Goal: Find specific page/section: Find specific page/section

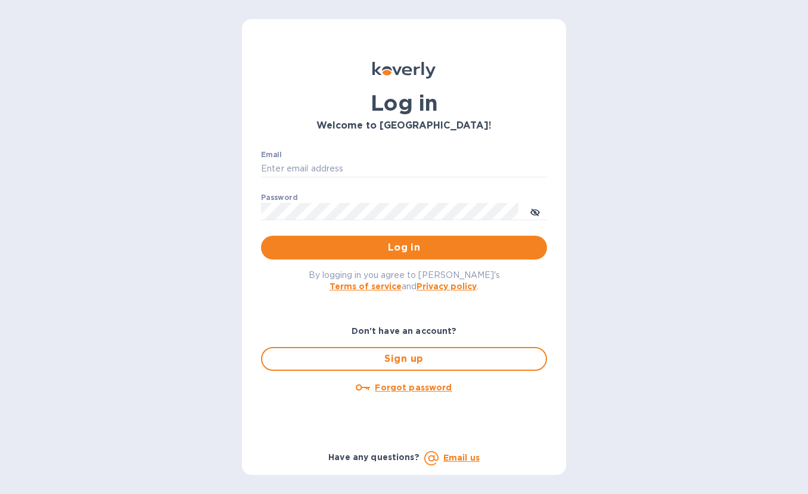
type input "cyarbroughjr@savannahriverfulfillment.com"
click at [359, 240] on button "Log in" at bounding box center [404, 248] width 286 height 24
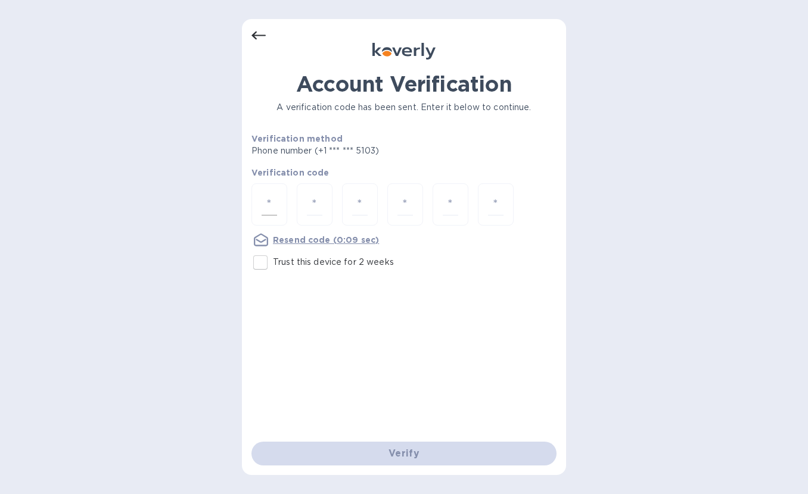
click at [264, 192] on div at bounding box center [269, 204] width 36 height 42
type input "8"
type input "5"
type input "8"
type input "5"
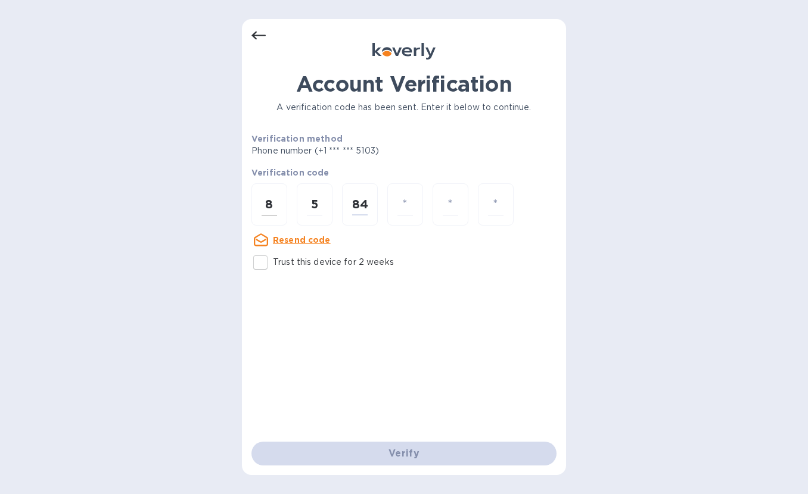
type input "4"
type input "5"
type input "7"
type input "8"
type input "5"
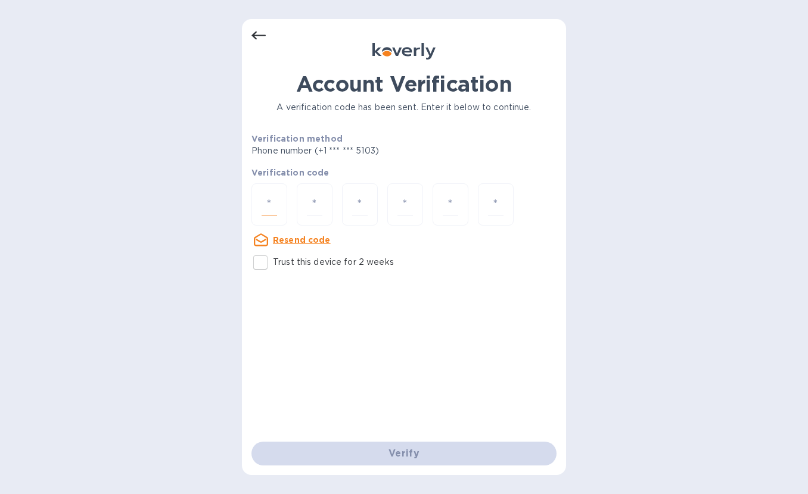
type input "8"
type input "5"
type input "8"
type input "4"
type input "5"
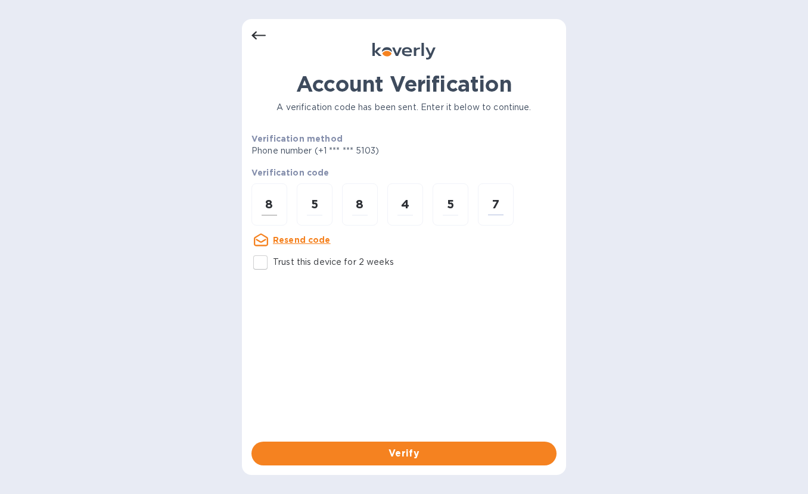
type input "7"
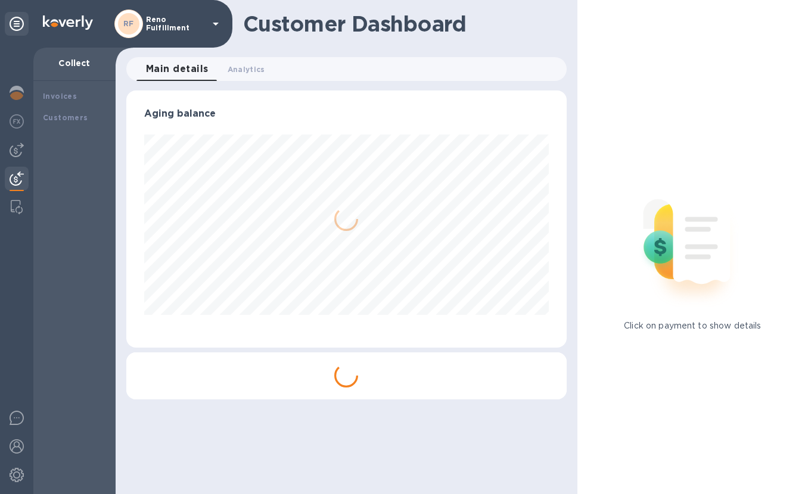
scroll to position [257, 435]
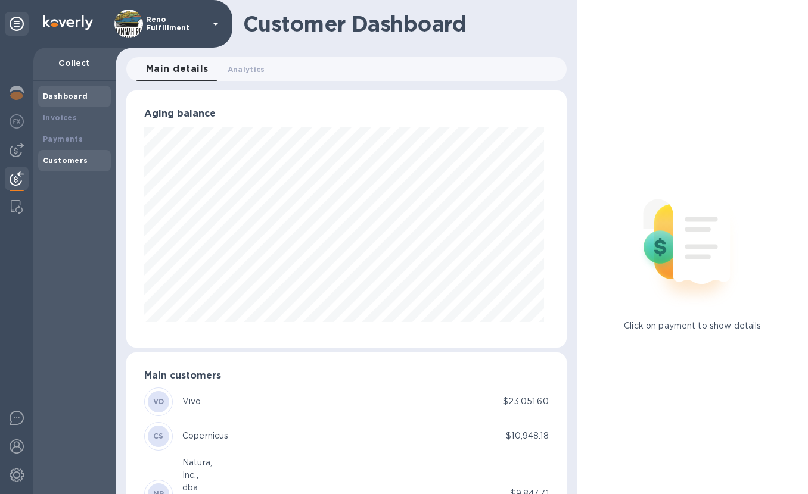
click at [60, 154] on div "Customers" at bounding box center [74, 160] width 73 height 21
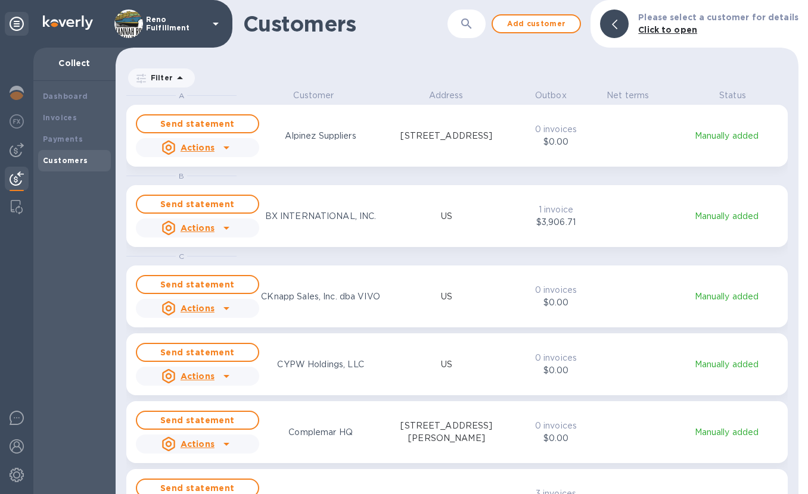
scroll to position [396, 678]
click at [474, 22] on icon "button" at bounding box center [466, 24] width 14 height 14
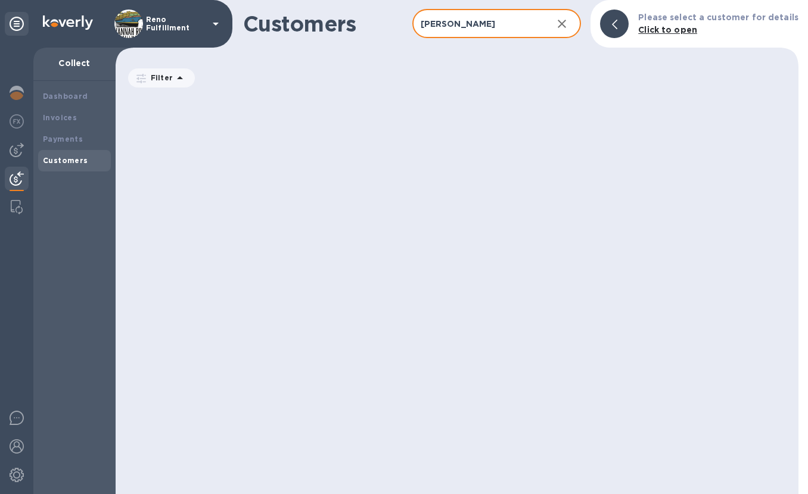
type input "[PERSON_NAME]"
click at [207, 7] on div "Reno Fulfillment" at bounding box center [116, 24] width 232 height 48
click at [199, 29] on p "Reno Fulfillment" at bounding box center [176, 23] width 60 height 17
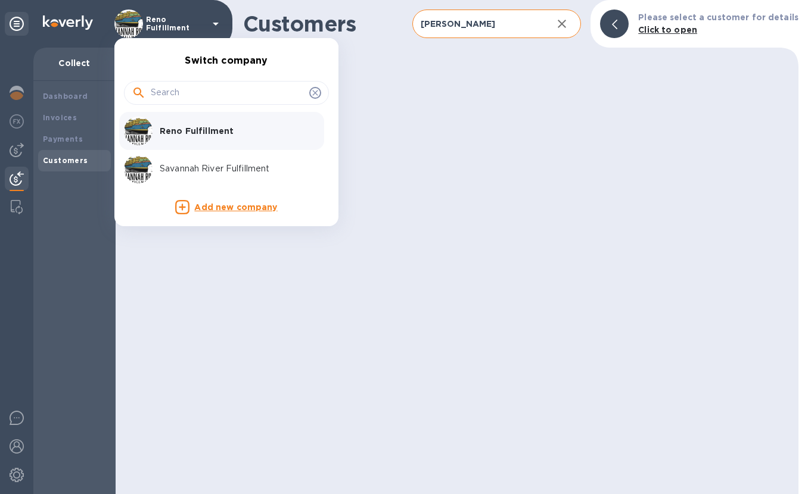
click at [218, 171] on p "Savannah River Fulfillment" at bounding box center [235, 169] width 150 height 13
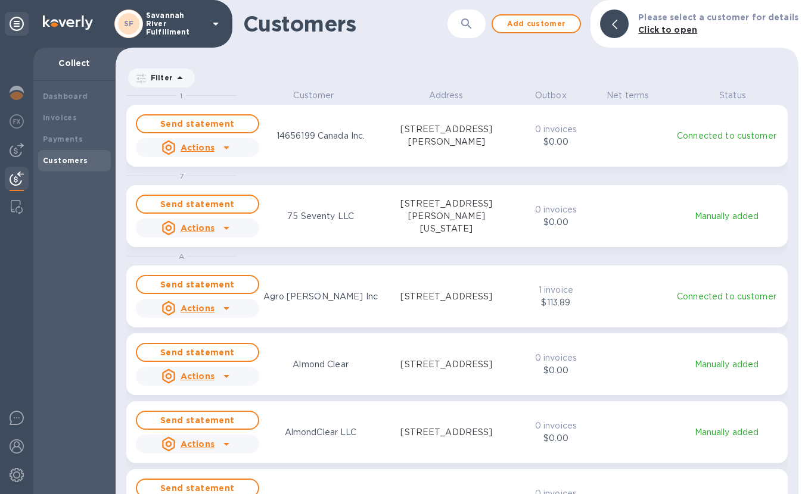
scroll to position [396, 678]
click at [465, 30] on button "button" at bounding box center [466, 24] width 29 height 29
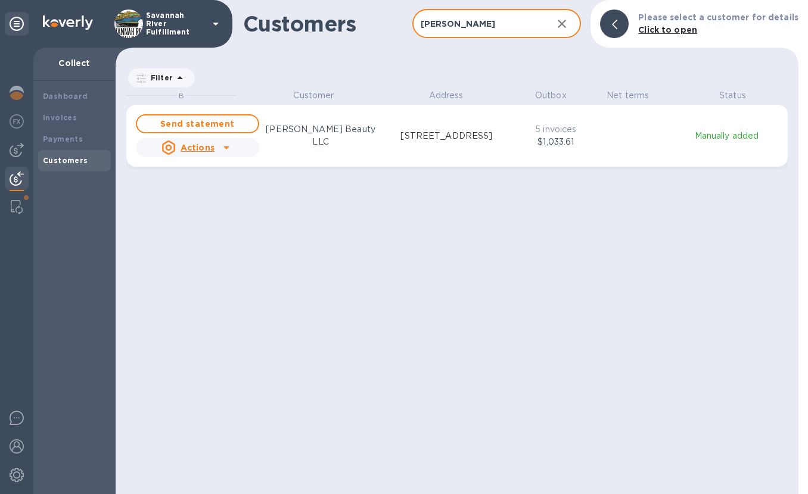
type input "[PERSON_NAME]"
click at [228, 149] on icon "grid" at bounding box center [226, 148] width 14 height 14
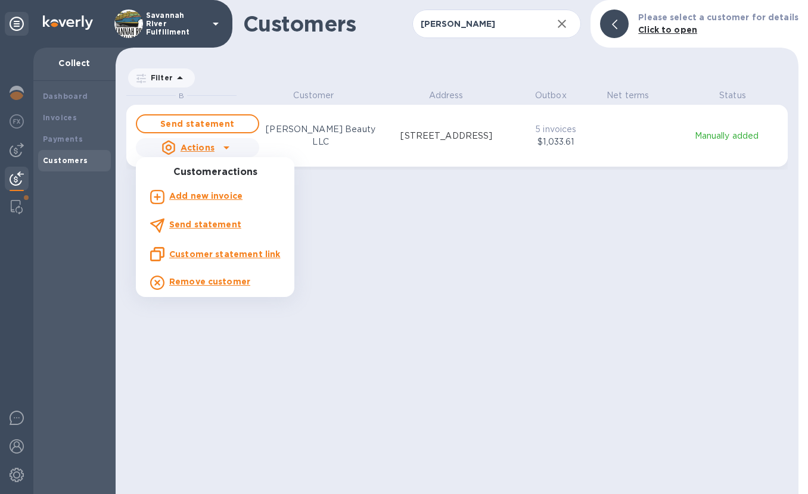
click at [372, 205] on div at bounding box center [404, 247] width 808 height 494
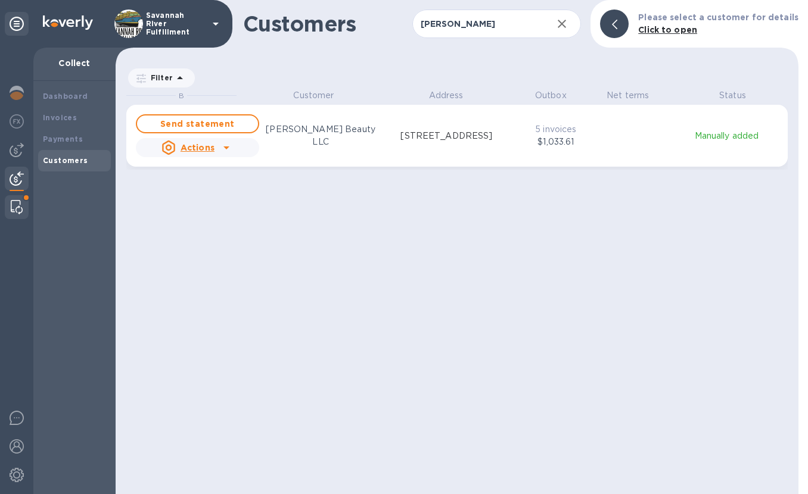
click at [21, 208] on img at bounding box center [17, 207] width 12 height 14
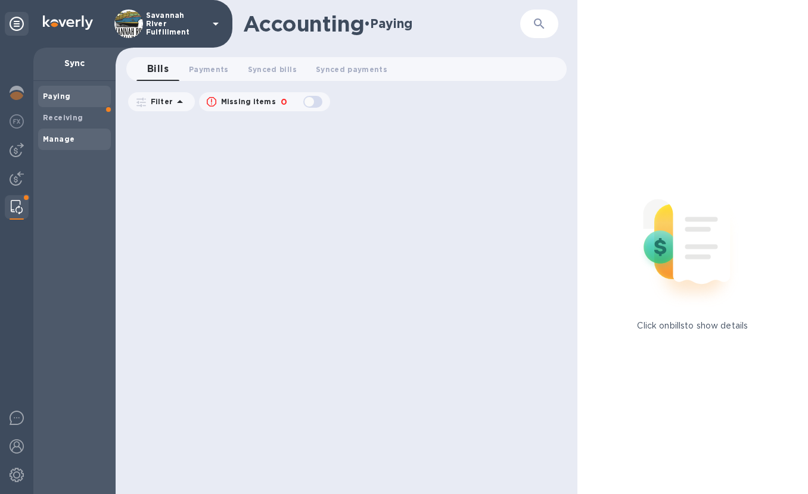
click at [83, 141] on span "Manage" at bounding box center [74, 139] width 63 height 12
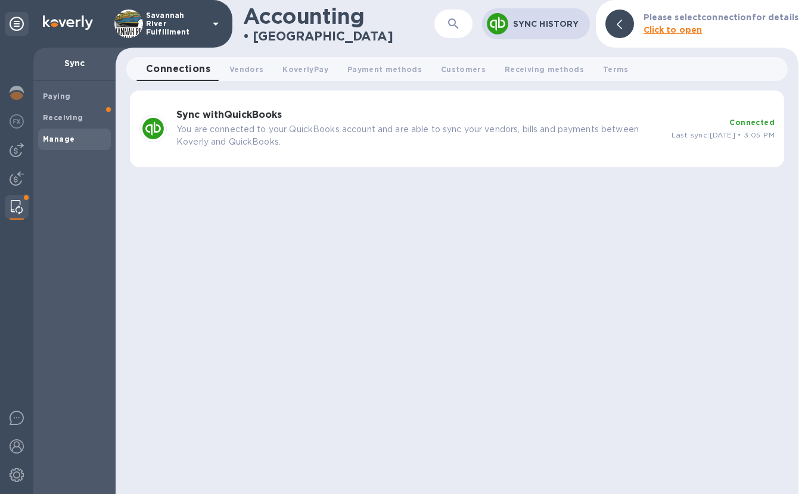
click at [533, 127] on p "You are connected to your QuickBooks account and are able to sync your vendors,…" at bounding box center [419, 135] width 486 height 25
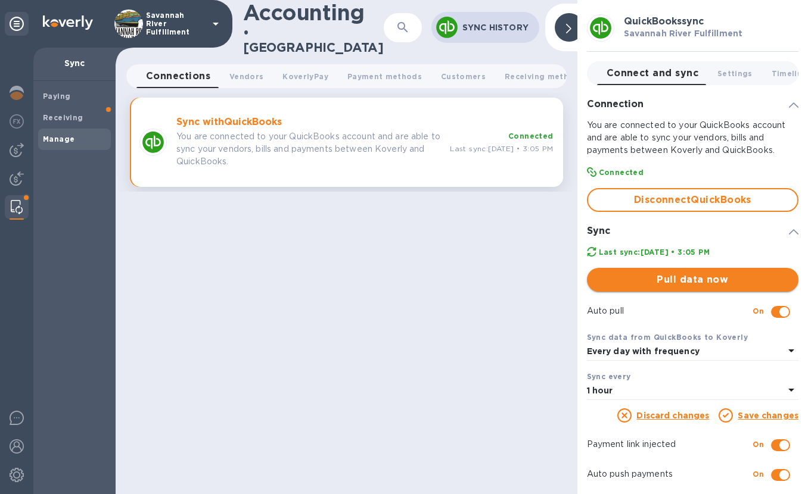
click at [676, 281] on span "Pull data now" at bounding box center [692, 280] width 192 height 14
click at [18, 182] on img at bounding box center [17, 179] width 14 height 14
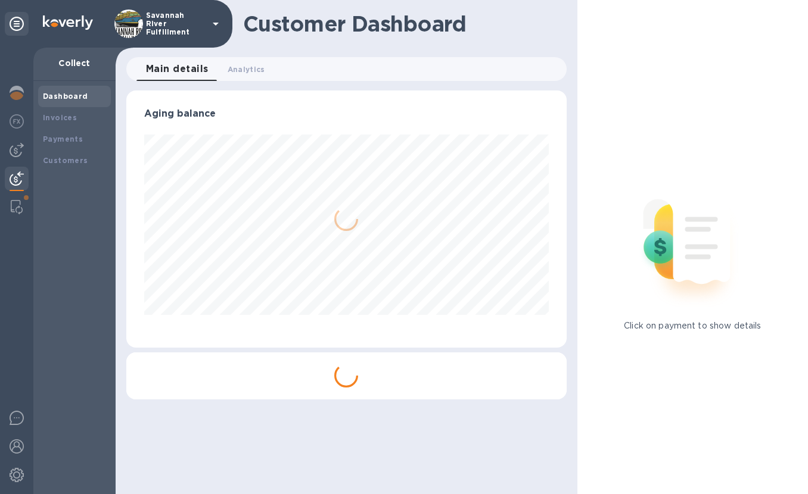
scroll to position [257, 435]
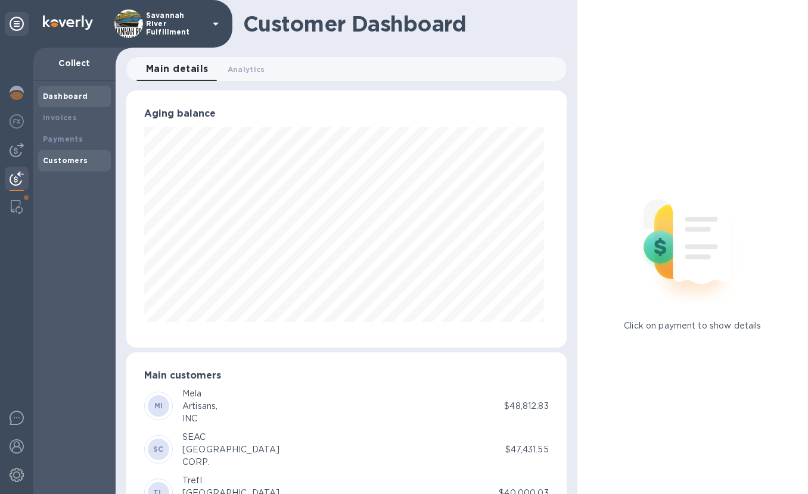
click at [58, 161] on b "Customers" at bounding box center [65, 160] width 45 height 9
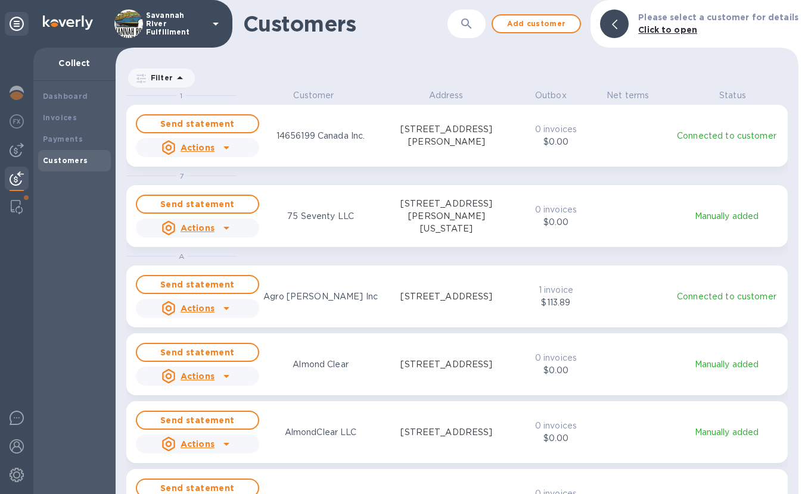
scroll to position [396, 678]
click at [466, 25] on icon "button" at bounding box center [466, 24] width 14 height 14
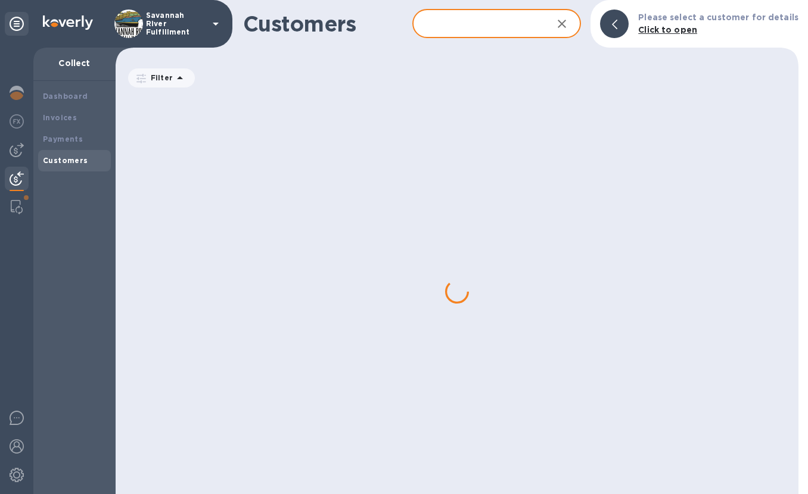
type input "e"
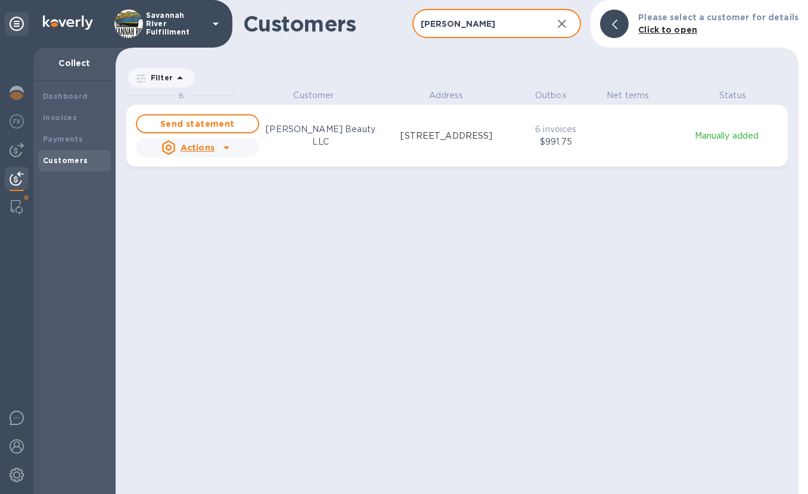
type input "[PERSON_NAME]"
click at [223, 147] on icon "grid" at bounding box center [226, 148] width 14 height 14
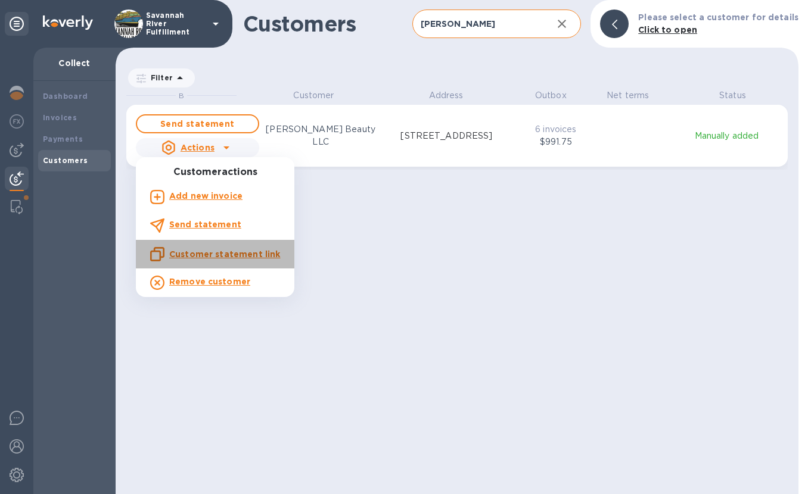
click at [226, 251] on u "Customer statement link" at bounding box center [224, 255] width 111 height 10
